Goal: Download file/media

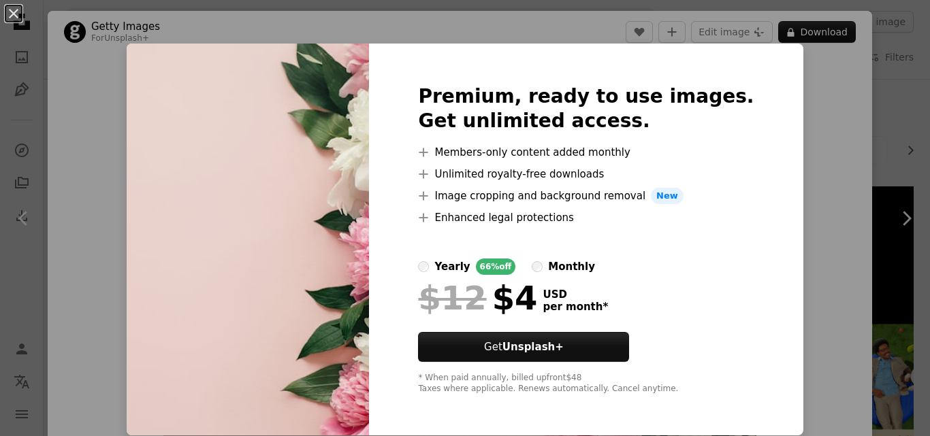
scroll to position [1112, 0]
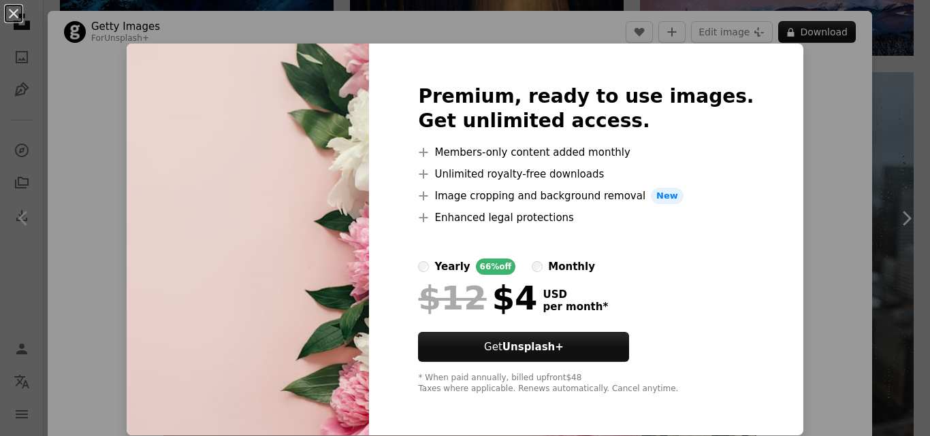
click at [786, 152] on div "An X shape Premium, ready to use images. Get unlimited access. A plus sign Memb…" at bounding box center [465, 218] width 930 height 436
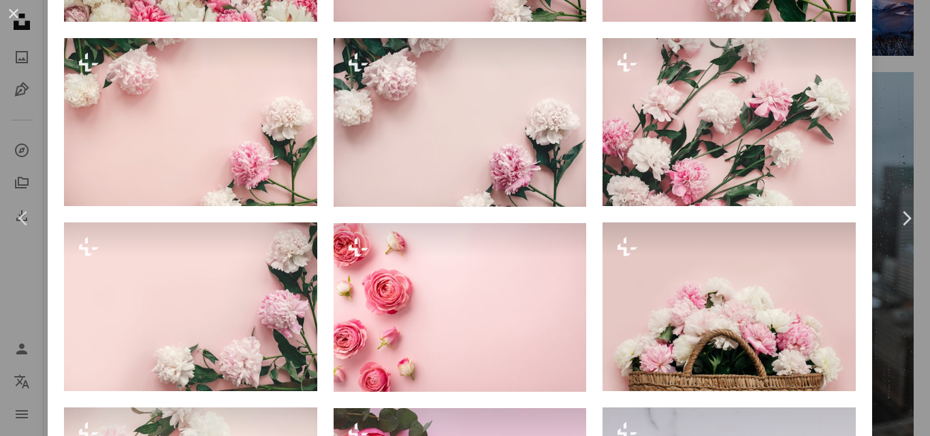
scroll to position [1038, 0]
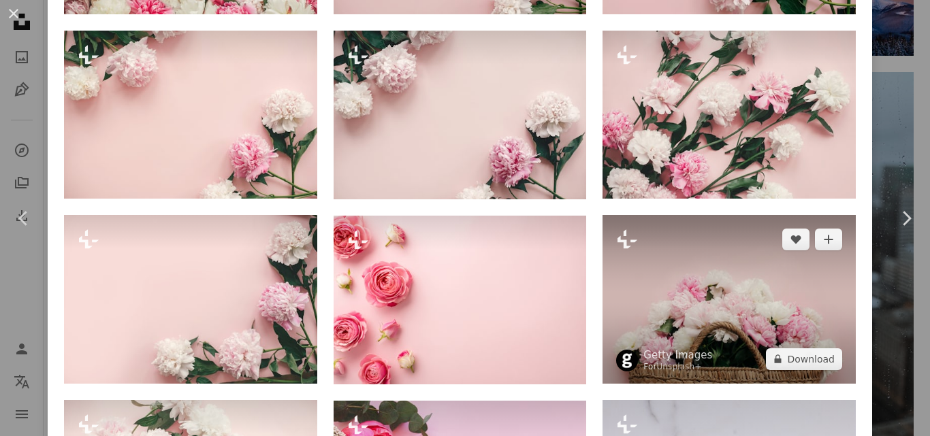
click at [796, 304] on img at bounding box center [728, 299] width 253 height 169
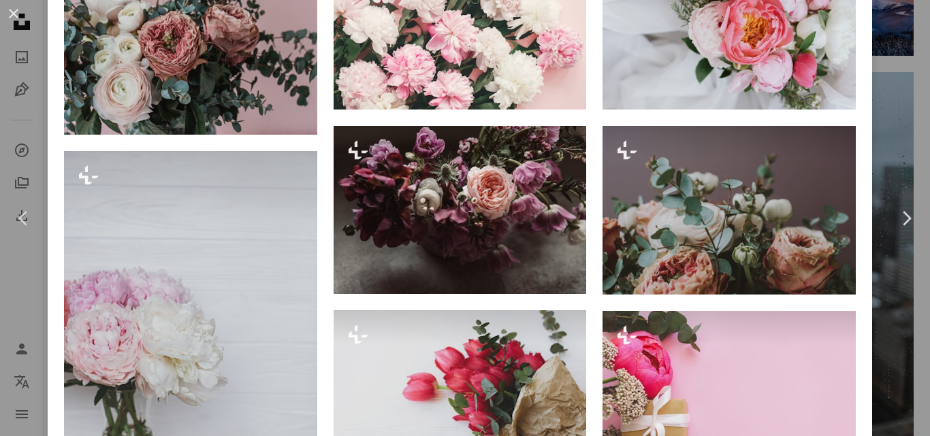
scroll to position [1909, 0]
